Goal: Task Accomplishment & Management: Complete application form

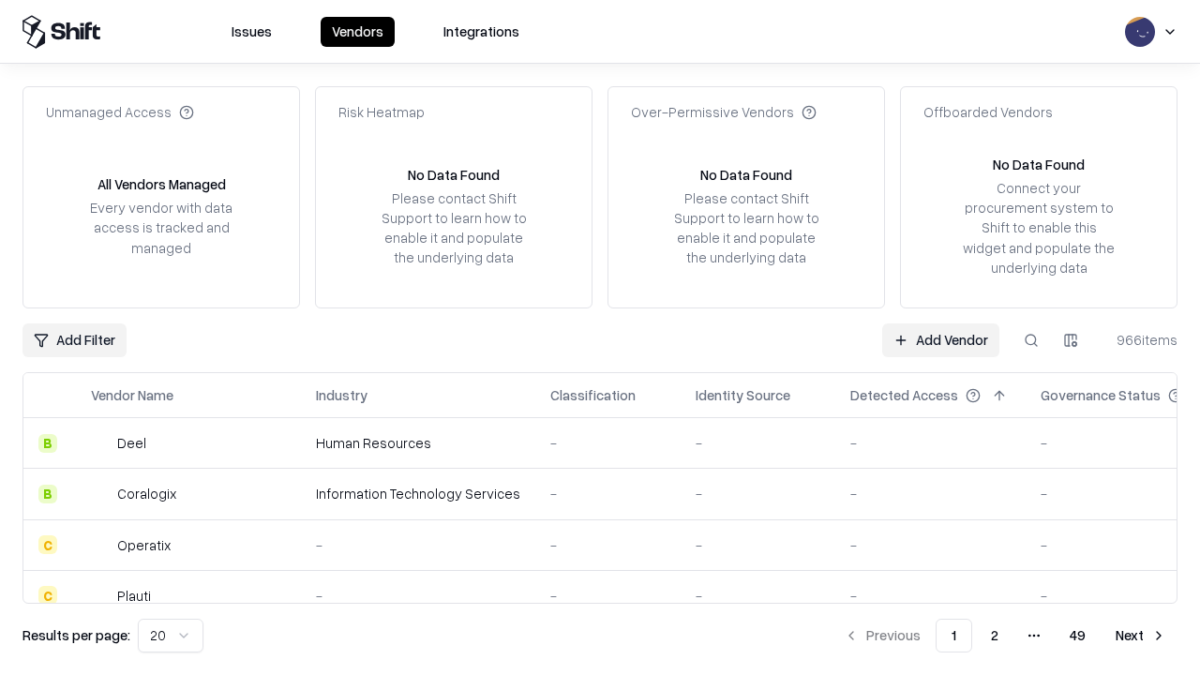
click at [940, 339] on link "Add Vendor" at bounding box center [940, 340] width 117 height 34
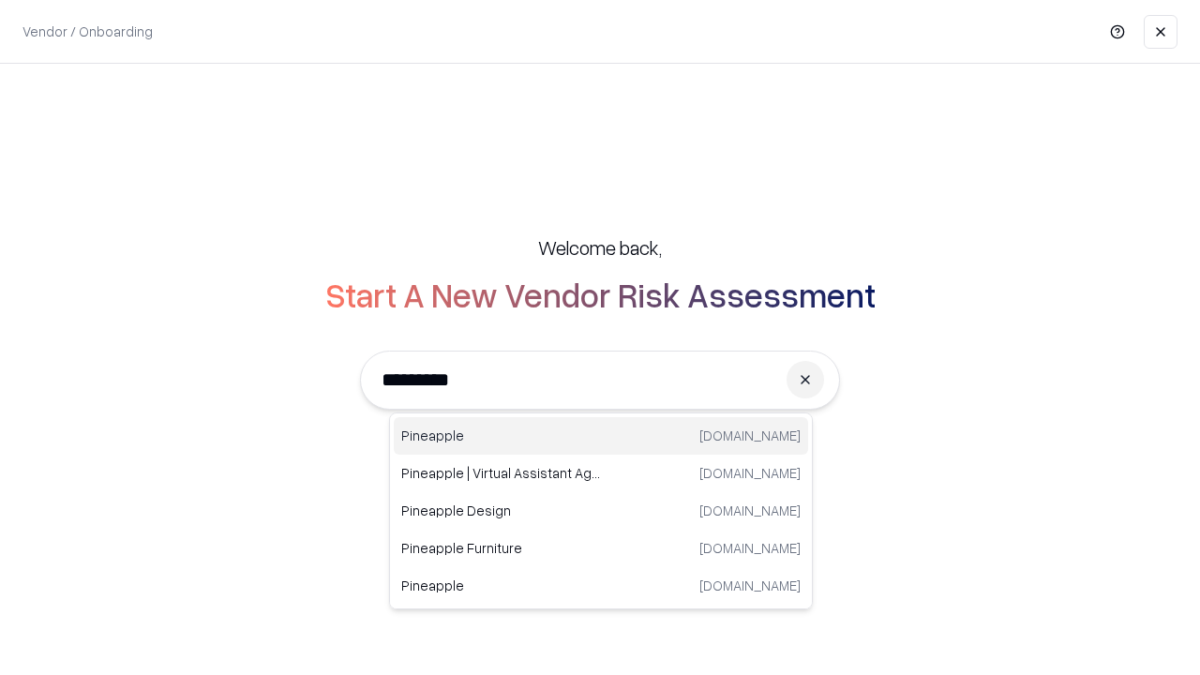
click at [601, 436] on div "Pineapple [DOMAIN_NAME]" at bounding box center [601, 435] width 414 height 37
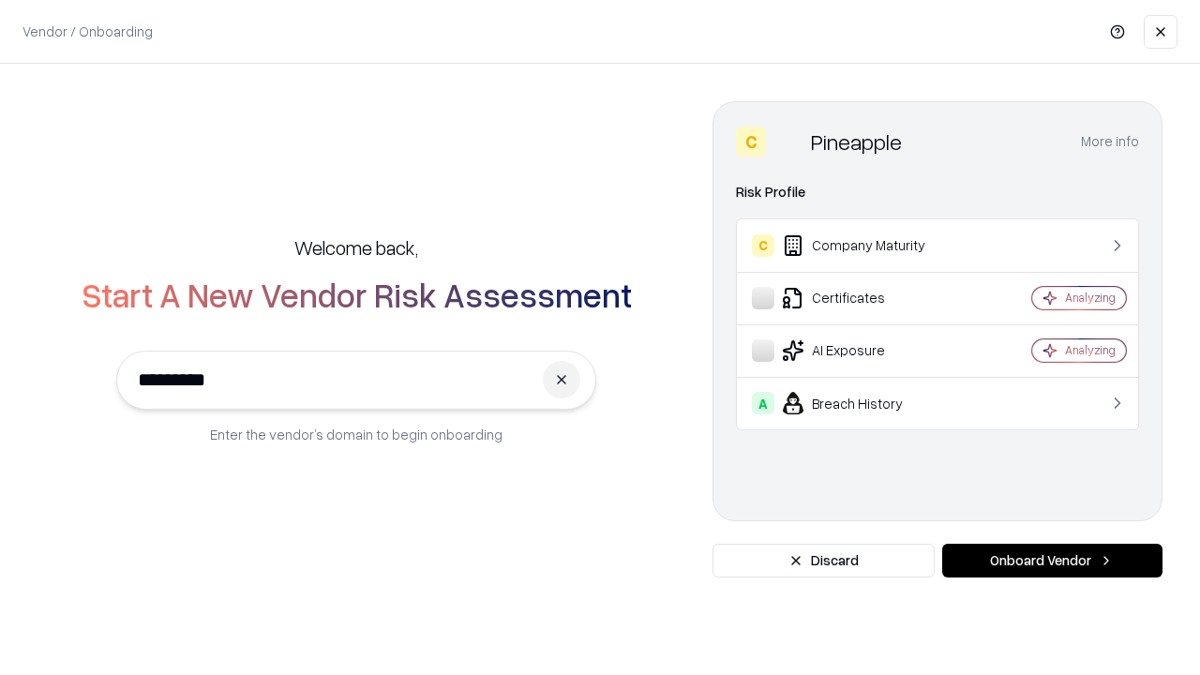
type input "*********"
click at [1052, 561] on button "Onboard Vendor" at bounding box center [1052, 561] width 220 height 34
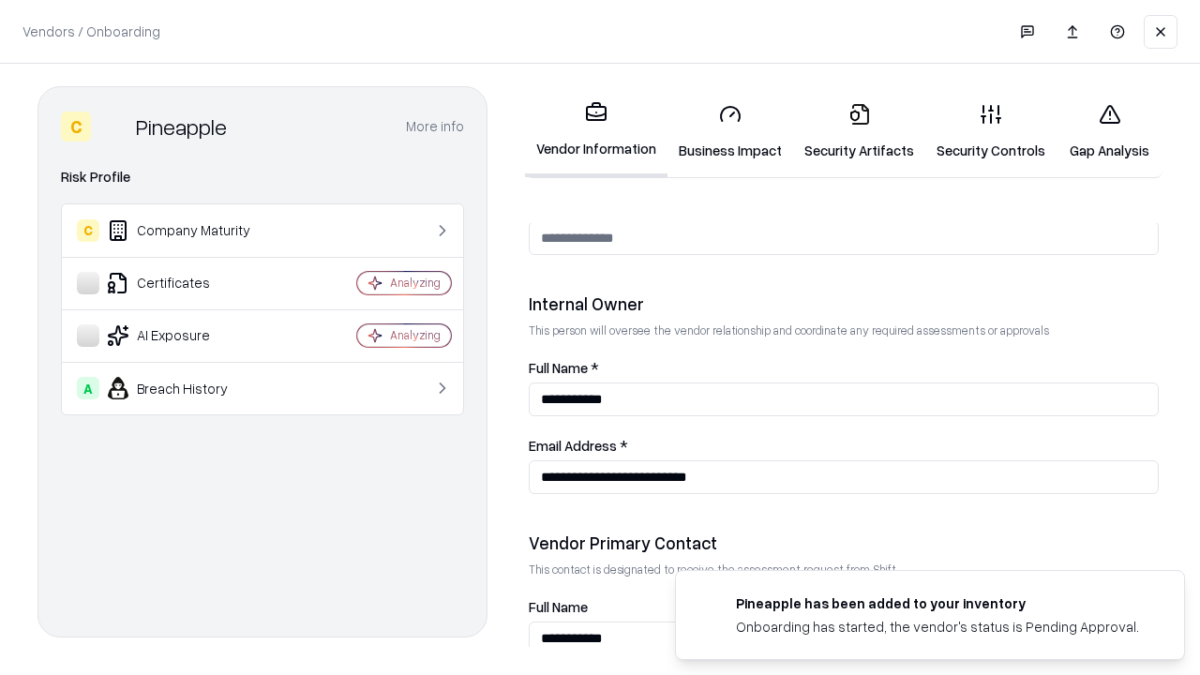
scroll to position [971, 0]
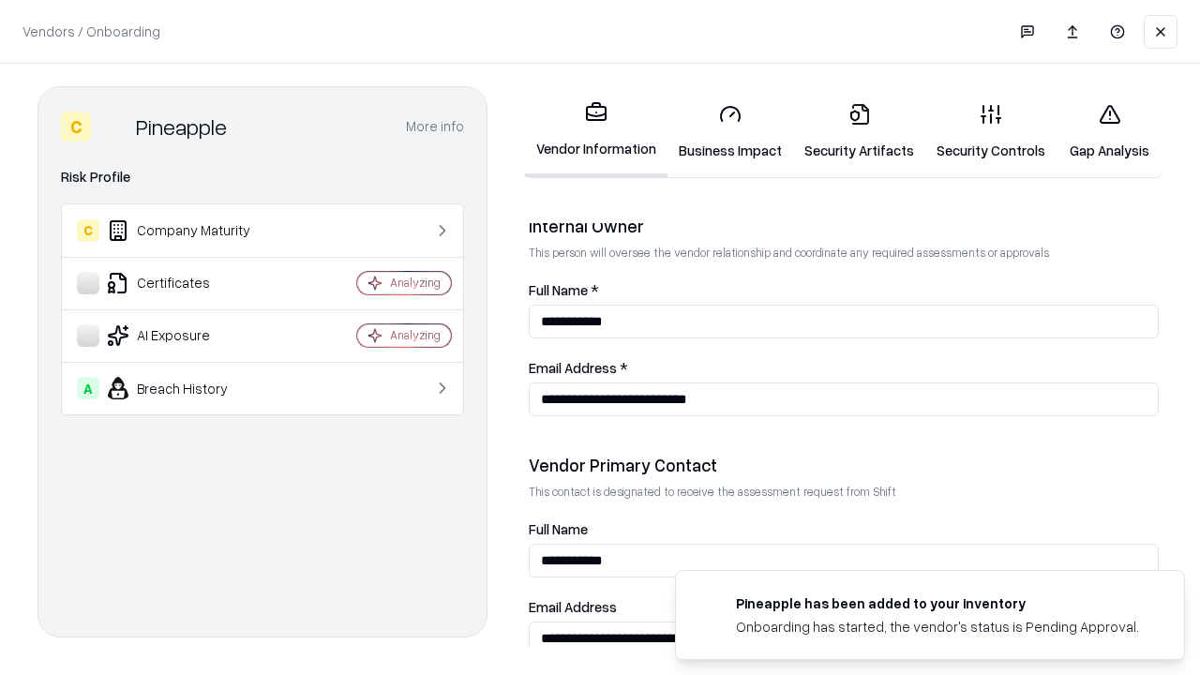
click at [730, 131] on link "Business Impact" at bounding box center [730, 131] width 126 height 87
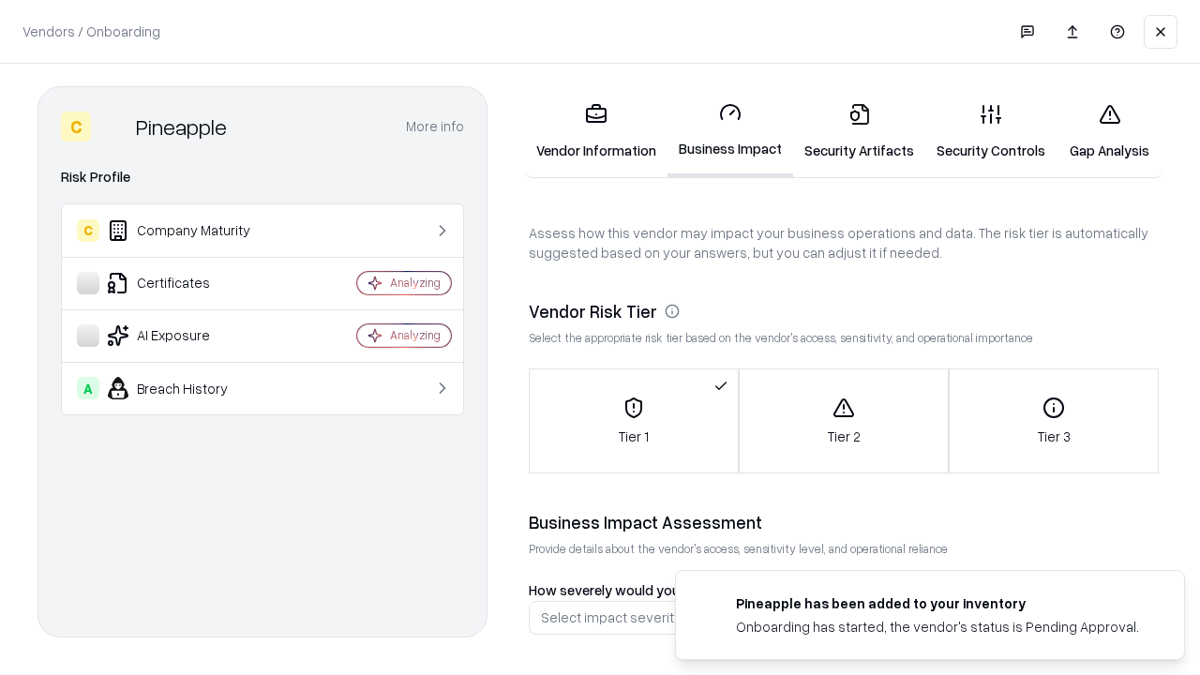
click at [1109, 131] on link "Gap Analysis" at bounding box center [1109, 131] width 106 height 87
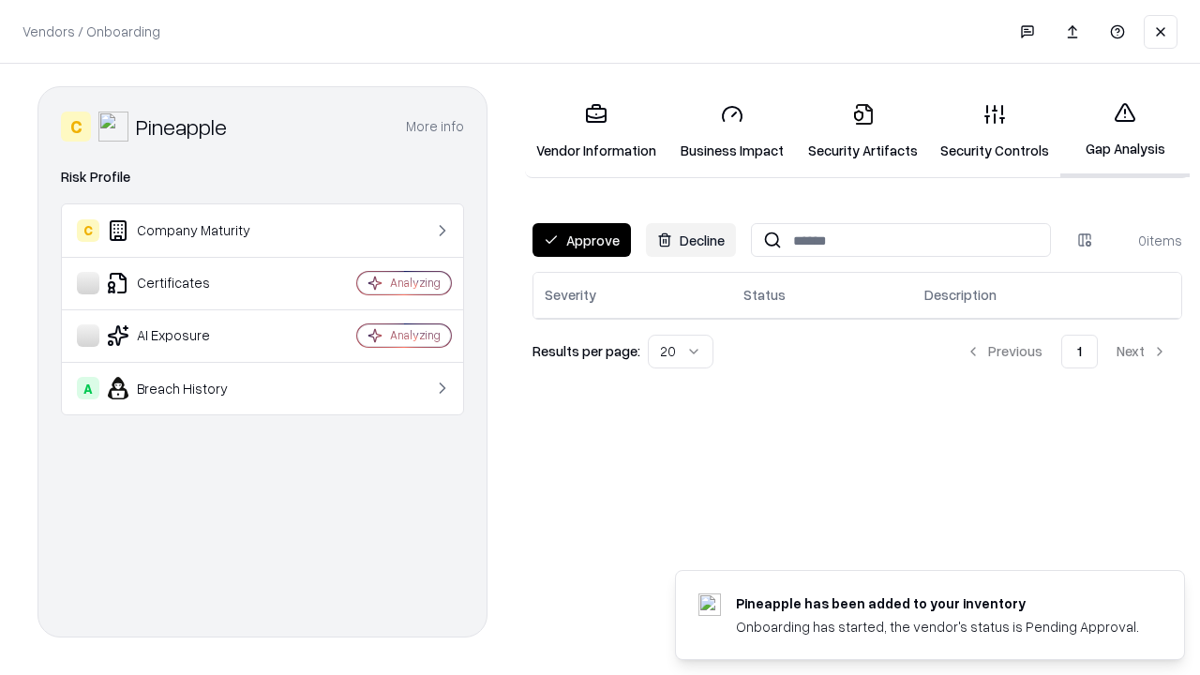
click at [581, 240] on button "Approve" at bounding box center [581, 240] width 98 height 34
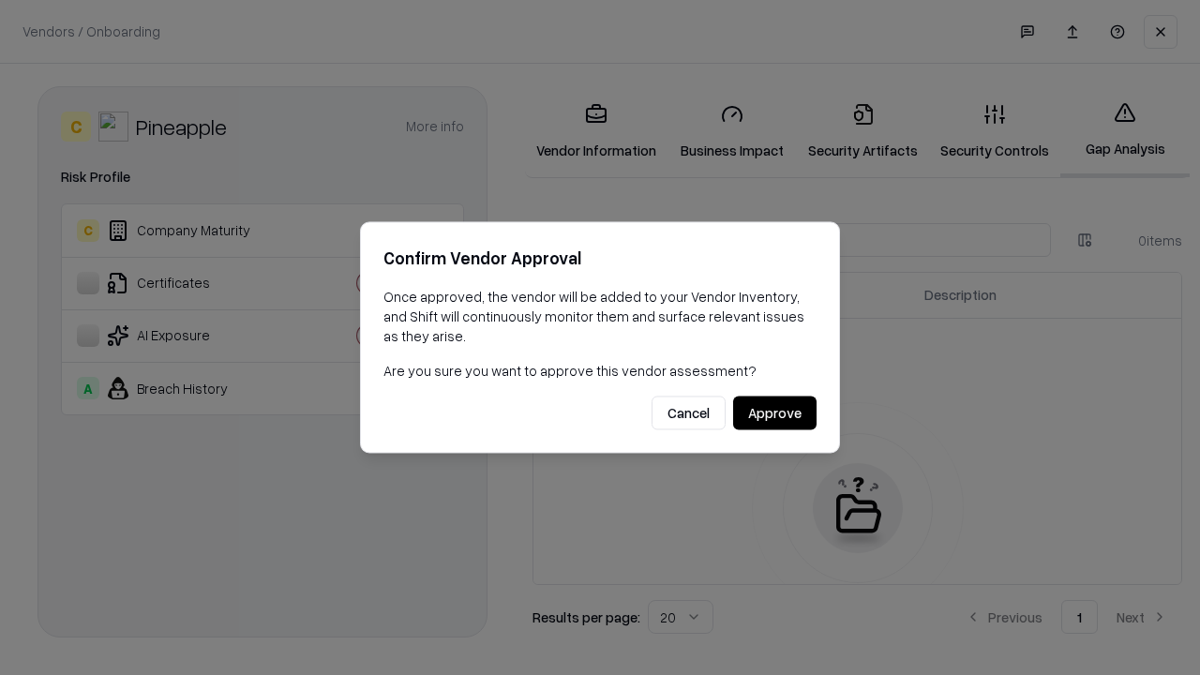
click at [774, 412] on button "Approve" at bounding box center [774, 414] width 83 height 34
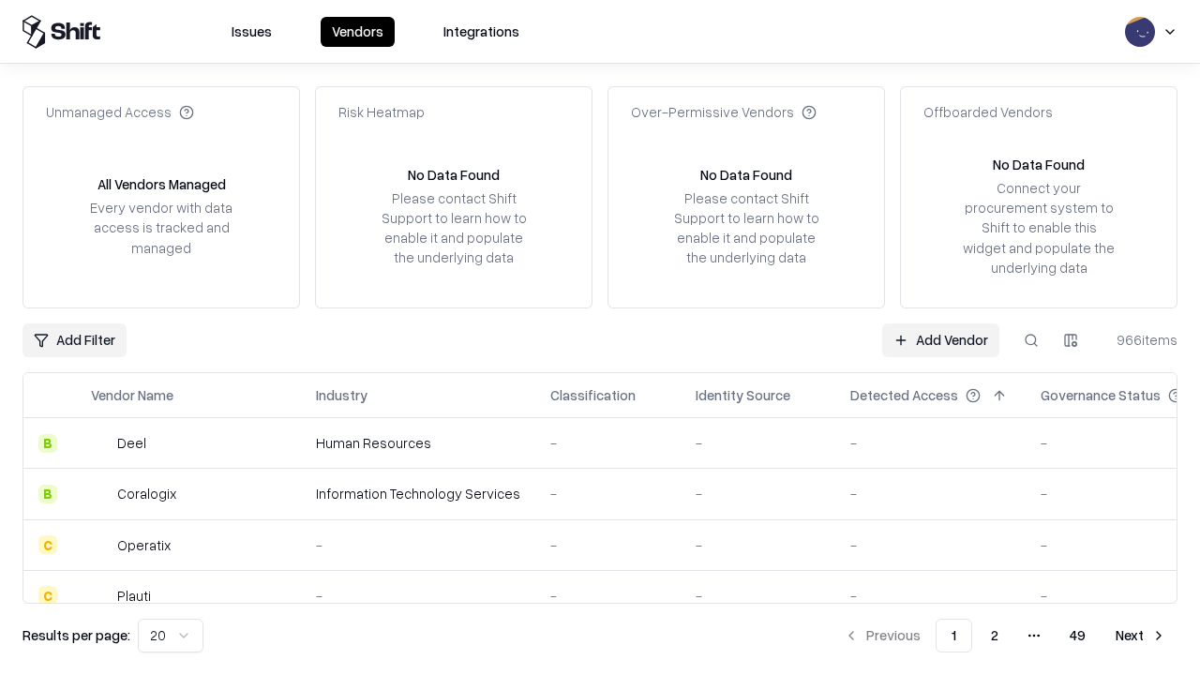
type input "*********"
click at [940, 339] on link "Add Vendor" at bounding box center [940, 340] width 117 height 34
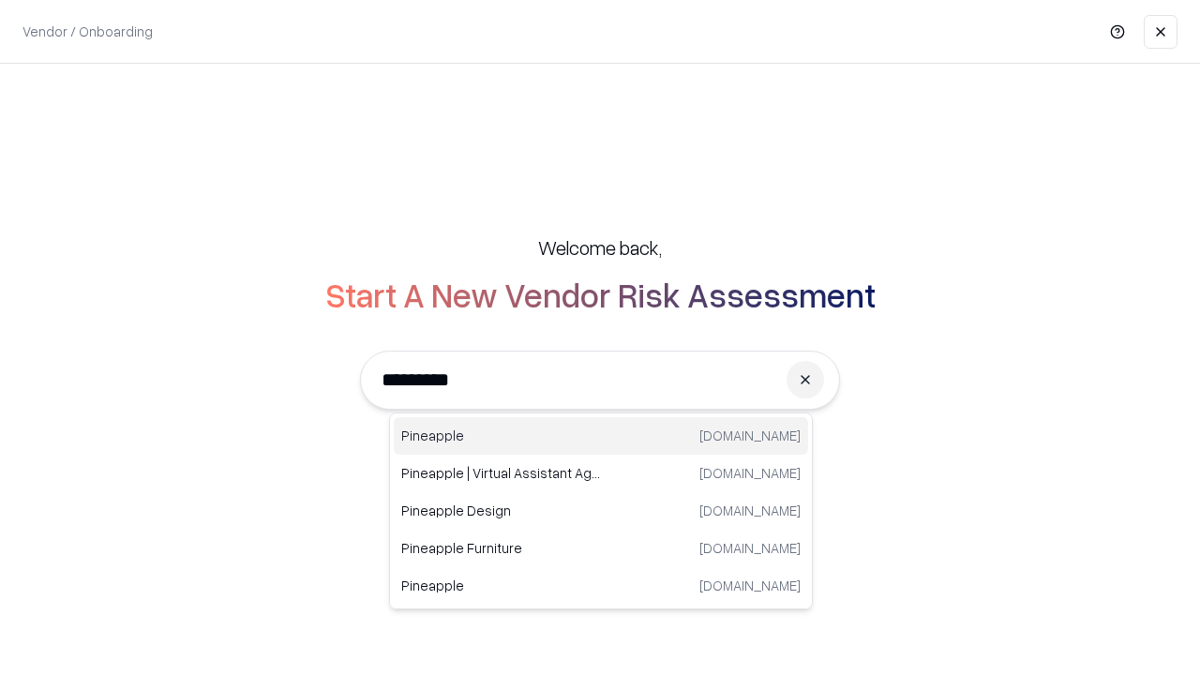
click at [601, 436] on div "Pineapple [DOMAIN_NAME]" at bounding box center [601, 435] width 414 height 37
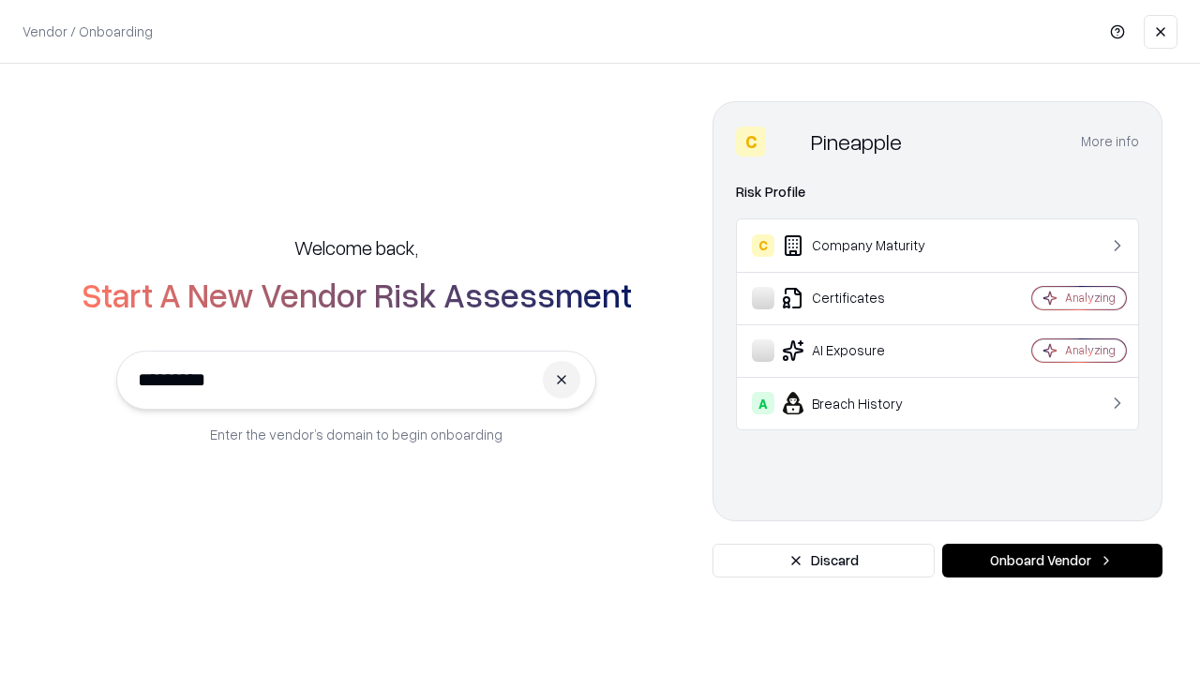
type input "*********"
click at [1052, 561] on button "Onboard Vendor" at bounding box center [1052, 561] width 220 height 34
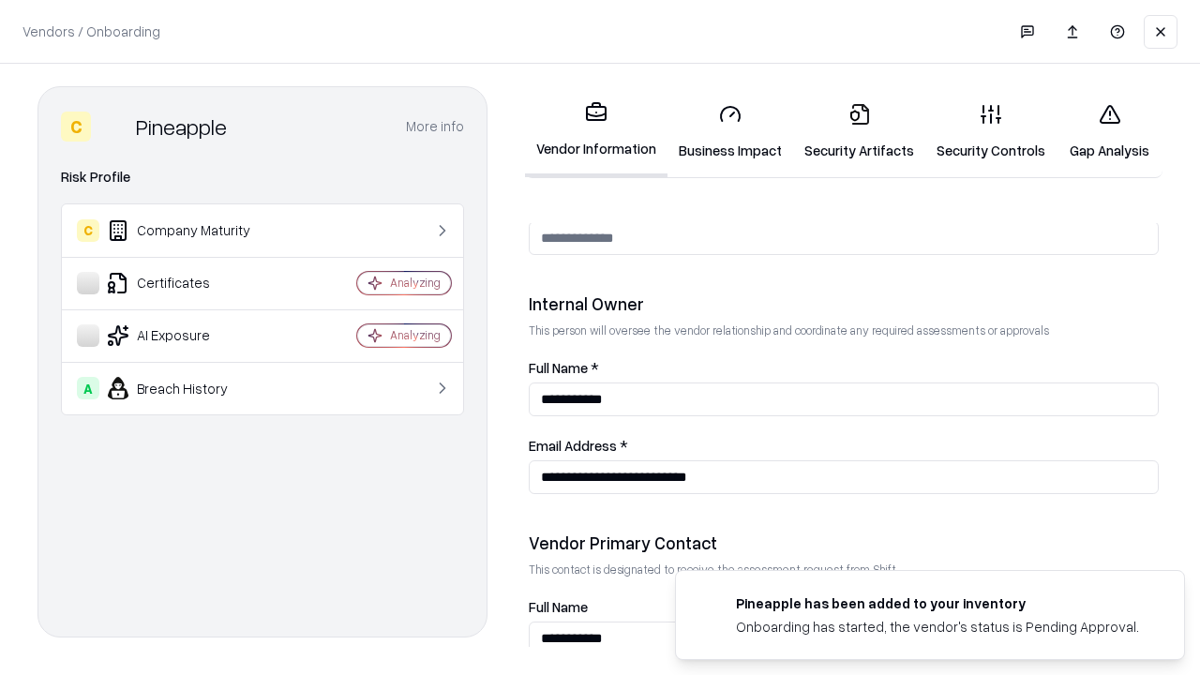
scroll to position [971, 0]
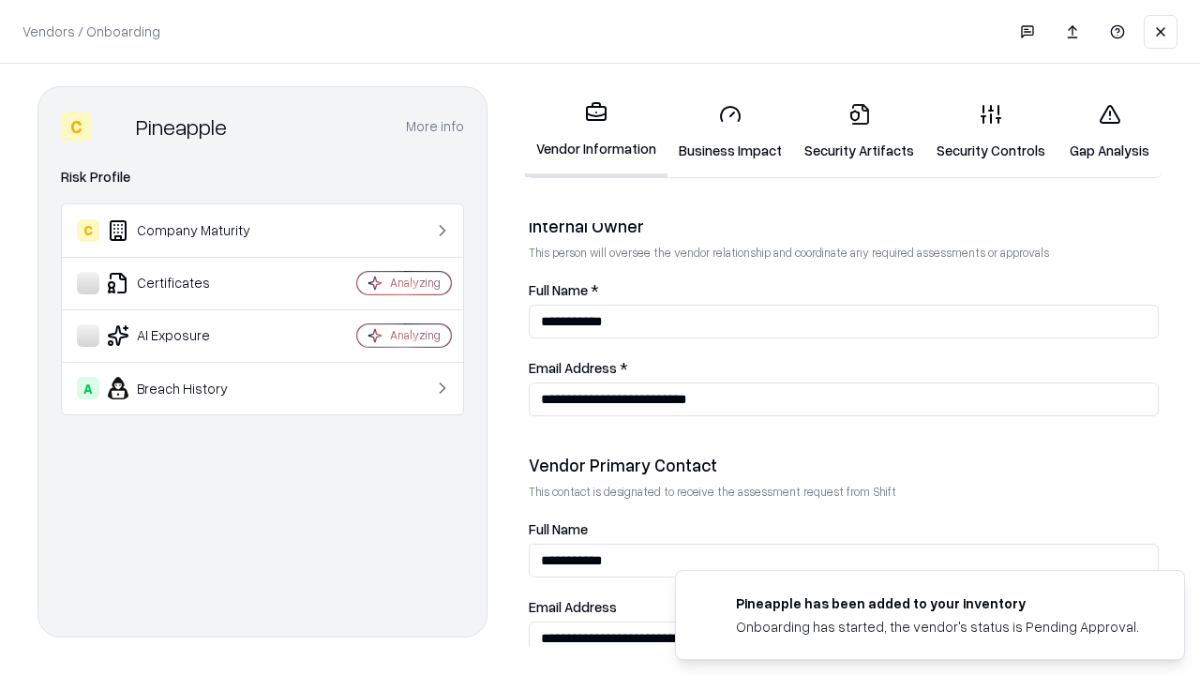
click at [1109, 131] on link "Gap Analysis" at bounding box center [1109, 131] width 106 height 87
